Goal: Task Accomplishment & Management: Use online tool/utility

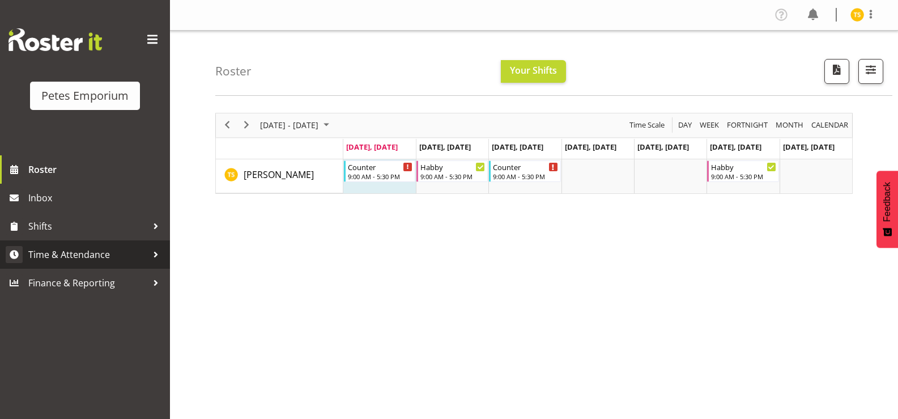
click at [90, 255] on span "Time & Attendance" at bounding box center [87, 254] width 119 height 17
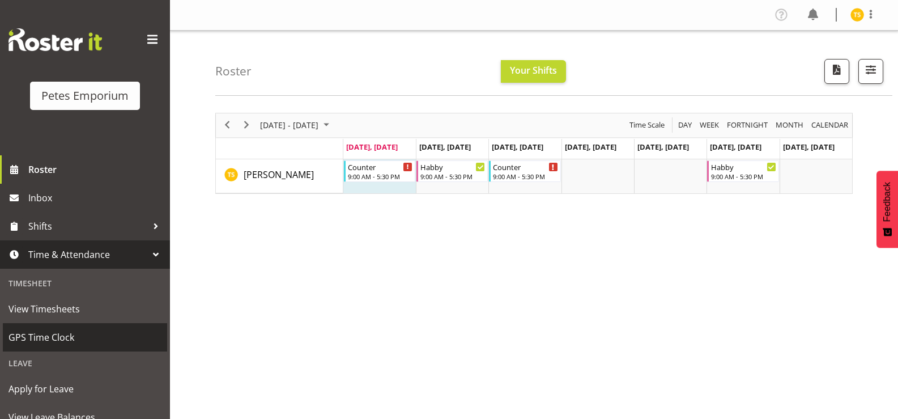
click at [56, 339] on span "GPS Time Clock" at bounding box center [84, 337] width 153 height 17
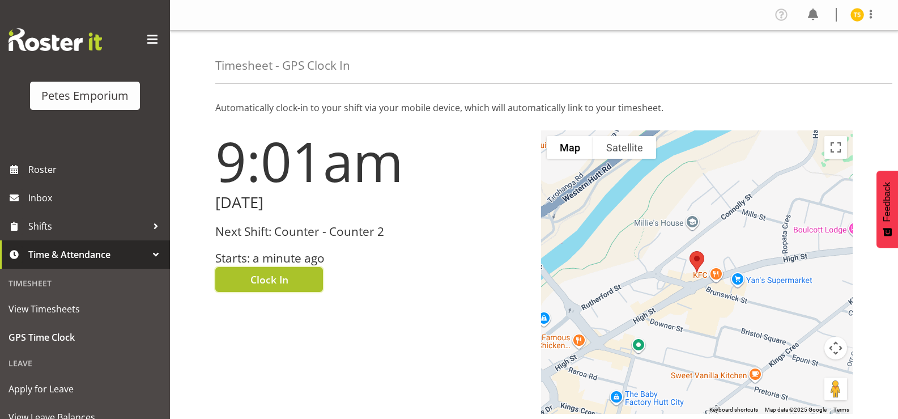
click at [237, 278] on button "Clock In" at bounding box center [269, 279] width 108 height 25
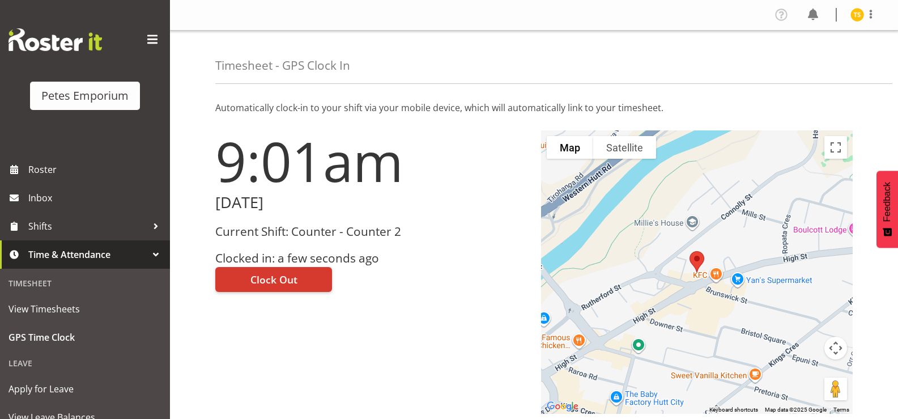
click at [853, 12] on img at bounding box center [858, 15] width 14 height 14
click at [807, 57] on link "Log Out" at bounding box center [823, 59] width 109 height 20
